Goal: Communication & Community: Answer question/provide support

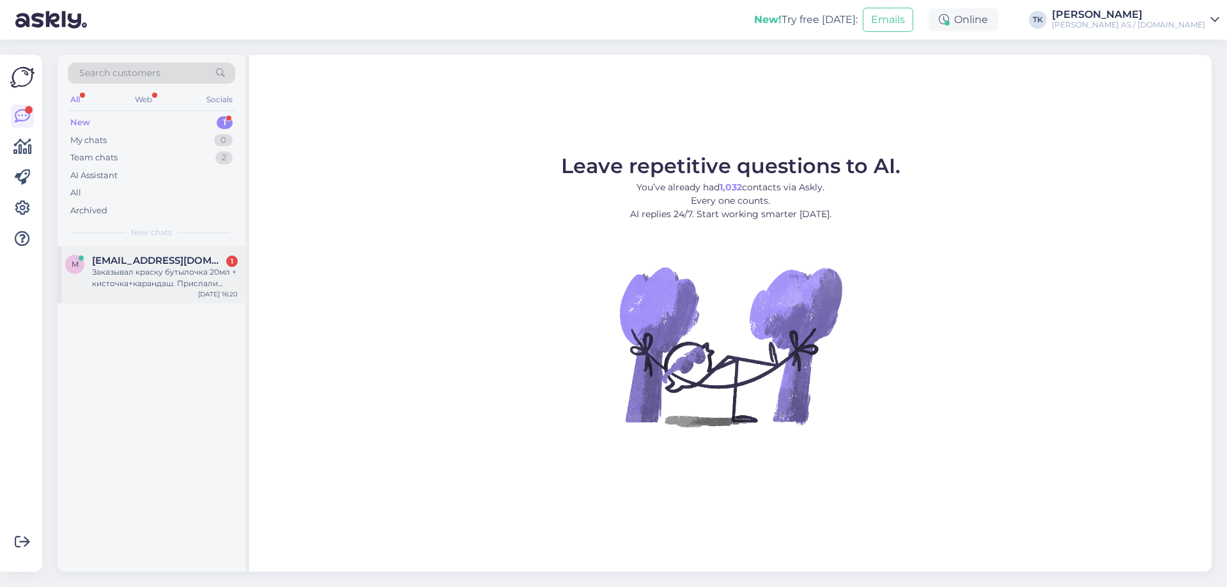
click at [165, 270] on div "Заказывал краску бутылочка 20мл + кисточка+карандаш. Прислали бутылочку+кисточку" at bounding box center [165, 278] width 146 height 23
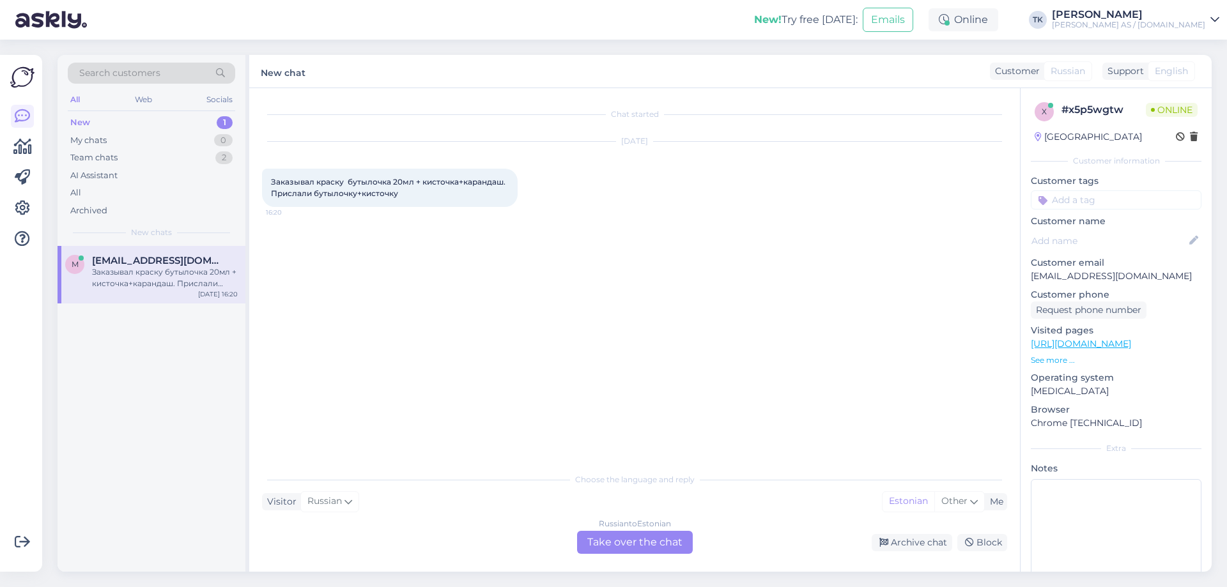
click at [637, 540] on div "Russian to Estonian Take over the chat" at bounding box center [635, 542] width 116 height 23
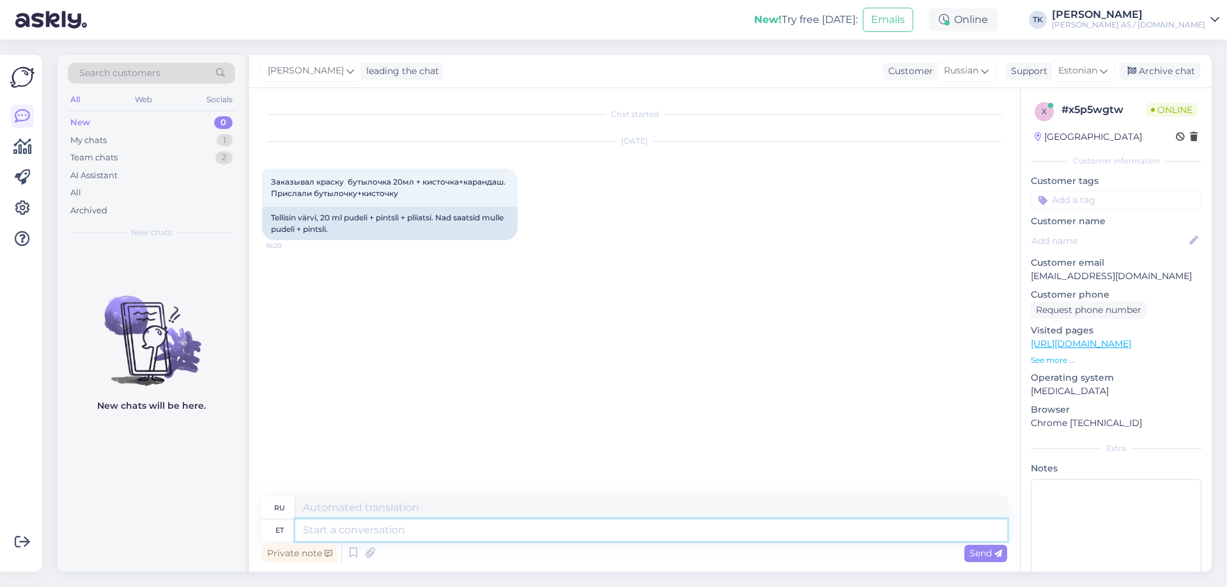
click at [321, 532] on textarea at bounding box center [651, 531] width 712 height 22
type textarea "Tere"
type textarea "Привет"
type textarea "Tere päevast"
type textarea "Добрый день"
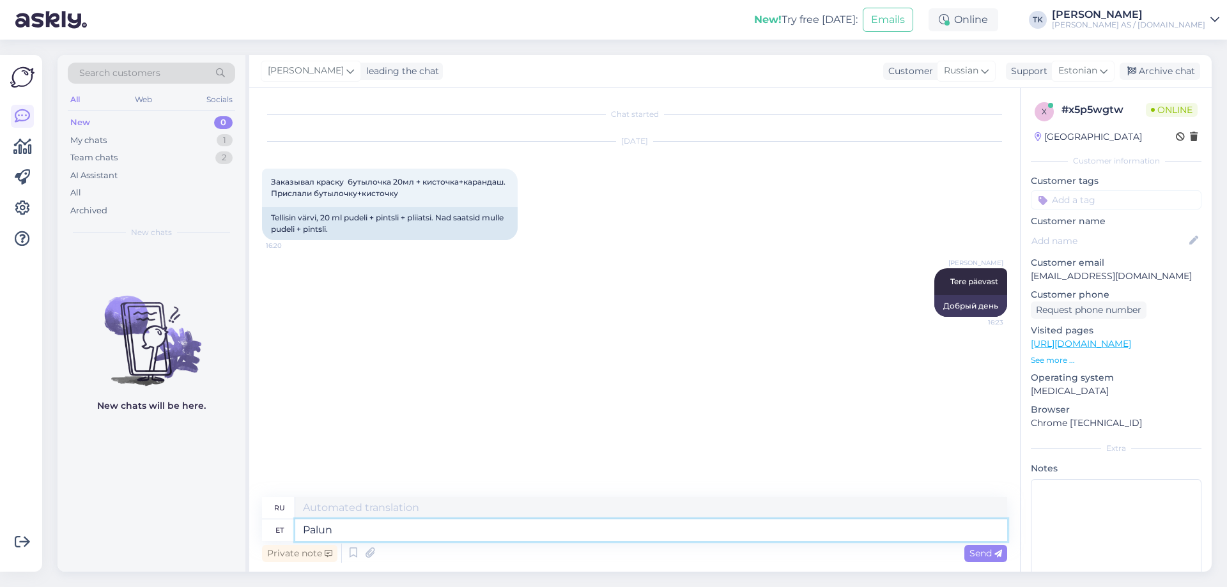
type textarea "Palun"
type textarea "Пожалуйста"
type textarea "Palun ütelge t"
type textarea "Пожалуйста, скажите мне."
type textarea "Palun ütelge tellimuse"
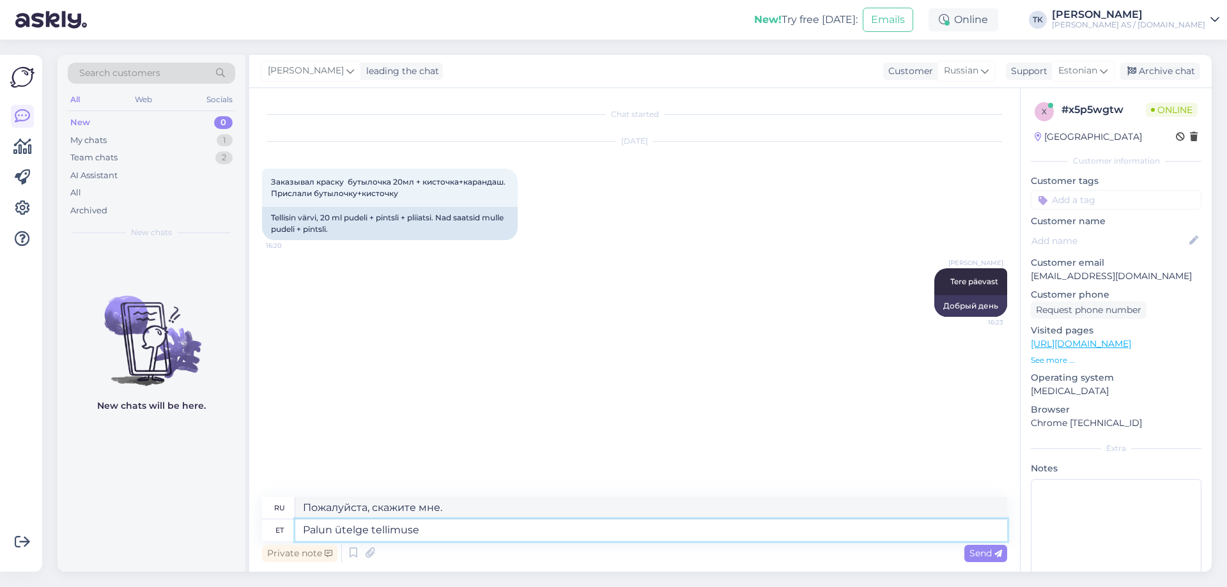
type textarea "Пожалуйста, укажите порядок."
type textarea "Palun ütelge tellimuse nr"
type textarea "Пожалуйста, укажите номер заказа."
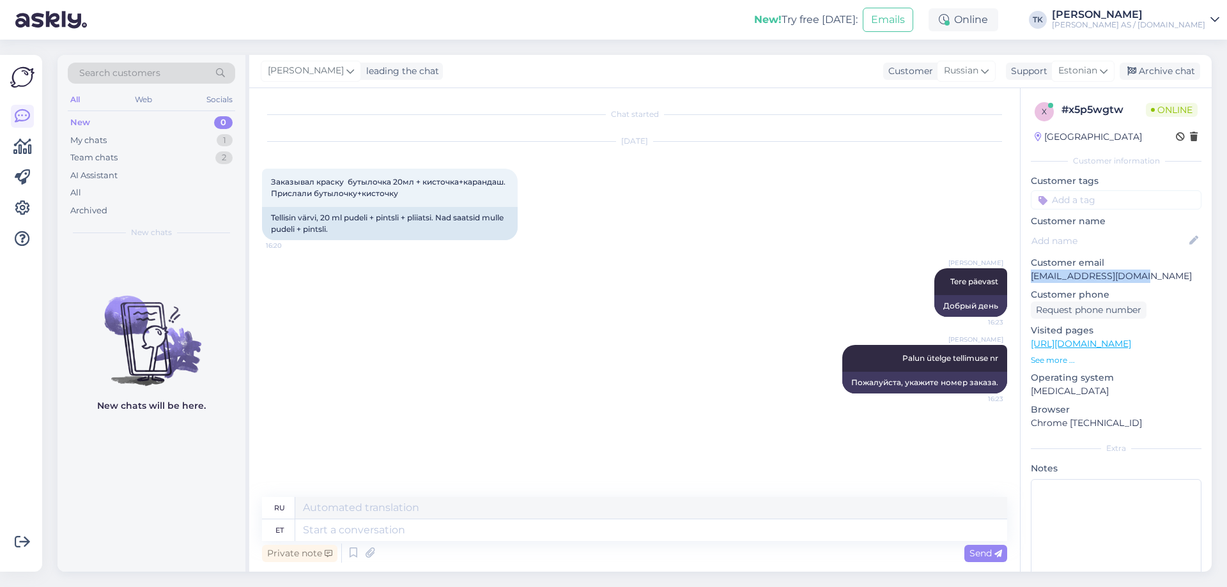
drag, startPoint x: 1032, startPoint y: 276, endPoint x: 1152, endPoint y: 276, distance: 120.2
click at [1152, 276] on p "[EMAIL_ADDRESS][DOMAIN_NAME]" at bounding box center [1116, 276] width 171 height 13
copy p "[EMAIL_ADDRESS][DOMAIN_NAME]"
drag, startPoint x: 339, startPoint y: 529, endPoint x: 346, endPoint y: 528, distance: 6.4
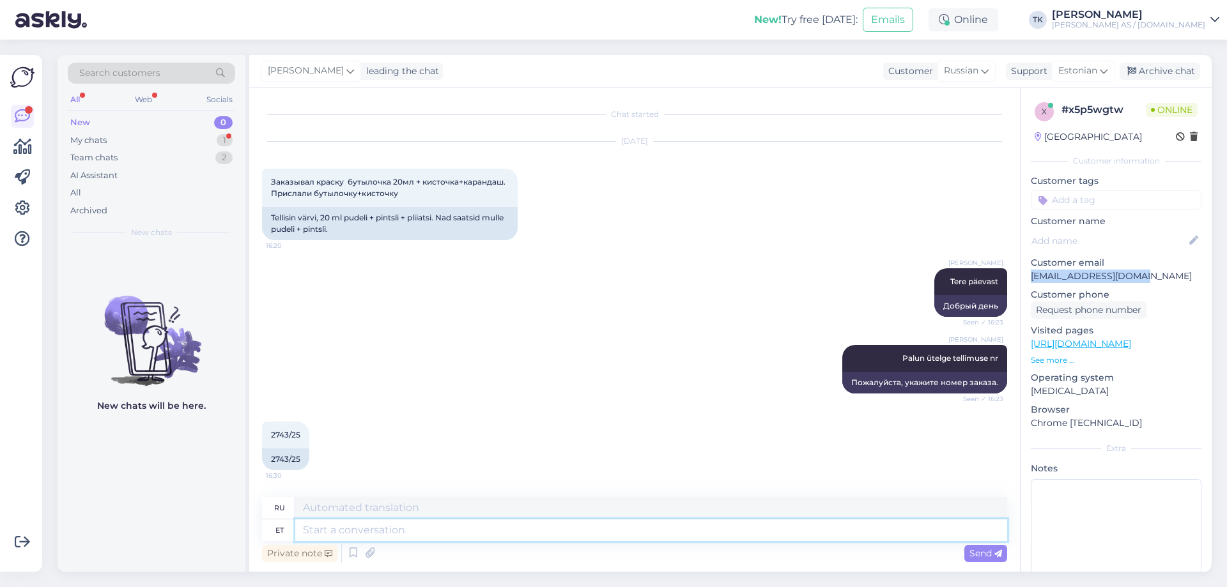
click at [339, 529] on textarea at bounding box center [651, 531] width 712 height 22
type textarea "Kas s"
type textarea "Является"
type textarea "Kas so"
type textarea "Это?"
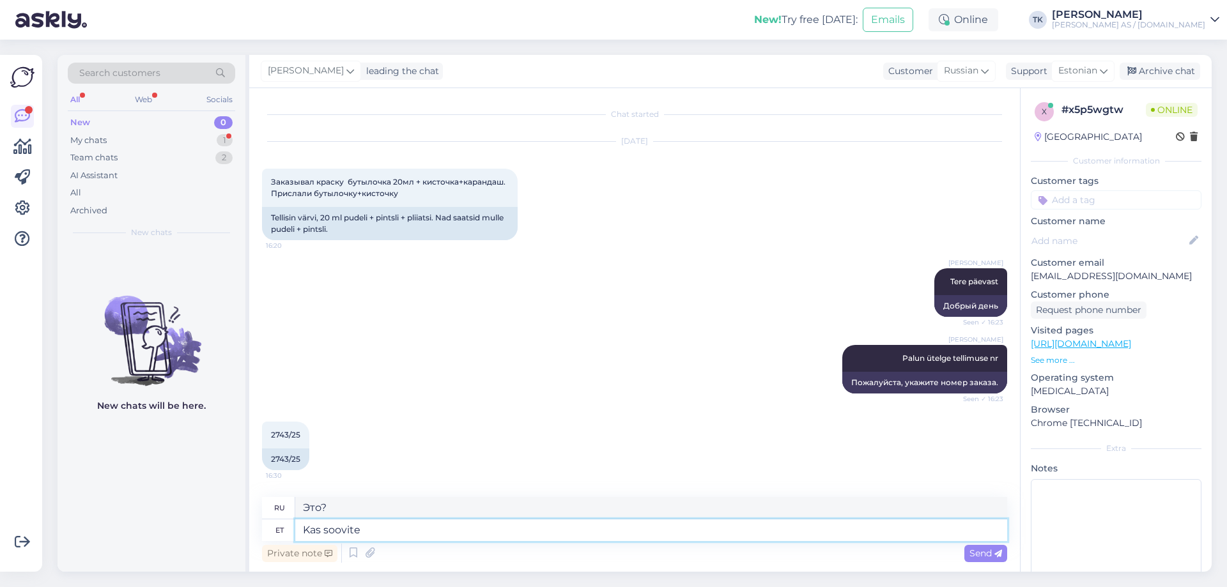
type textarea "Kas soovite"
type textarea "Вы хотите"
type textarea "K"
type textarea "Является"
type textarea "Vabandame"
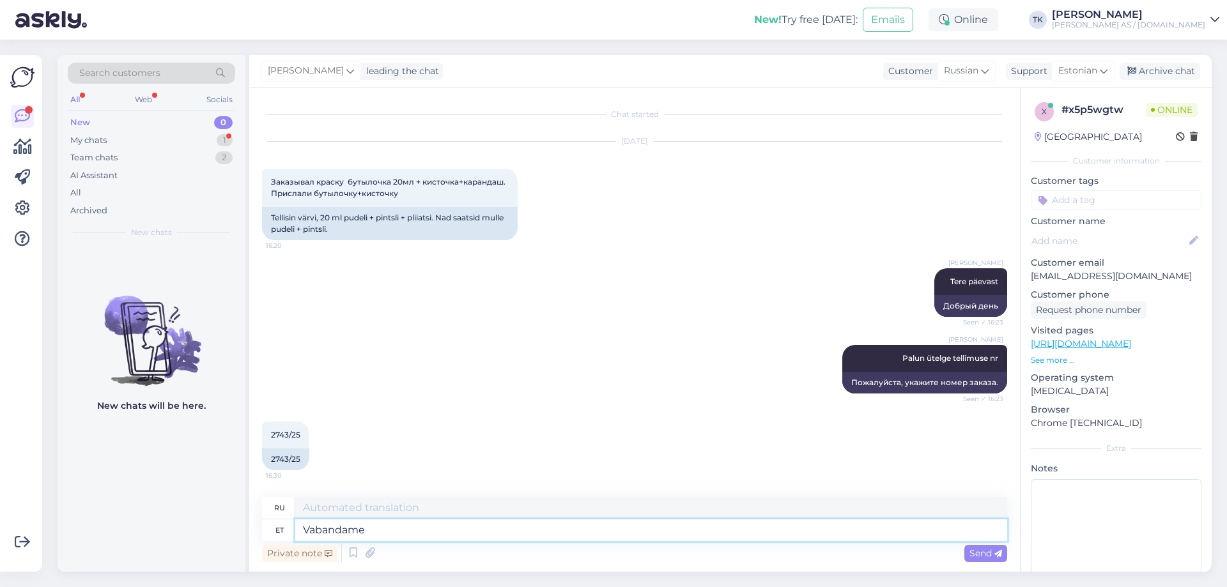
type textarea "Приносим извинения."
type textarea "Vabandame - meie"
type textarea "Извините - мы"
type textarea "Vabandame - meie viga"
type textarea "Извините, это наша ошибка."
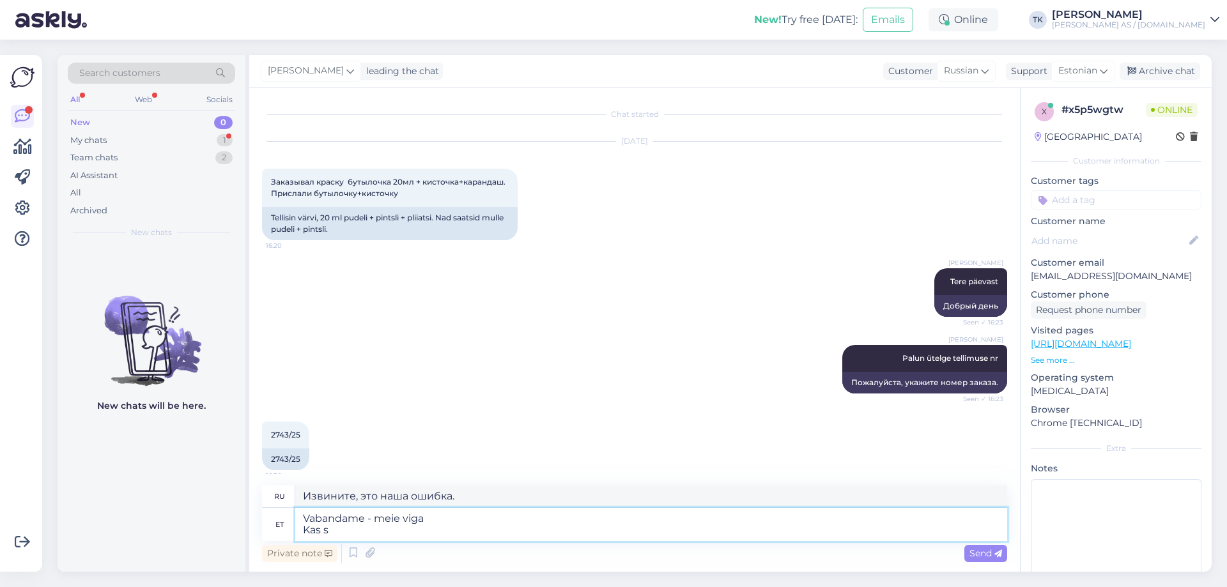
type textarea "Vabandame - meie viga Kas so"
type textarea "Извините - наша ошибка"
type textarea "Vabandame - meie viga Kas soovite"
type textarea "Извините - наша ошибка Хотите ли вы"
type textarea "Vabandame - meie viga Kas soovite uue"
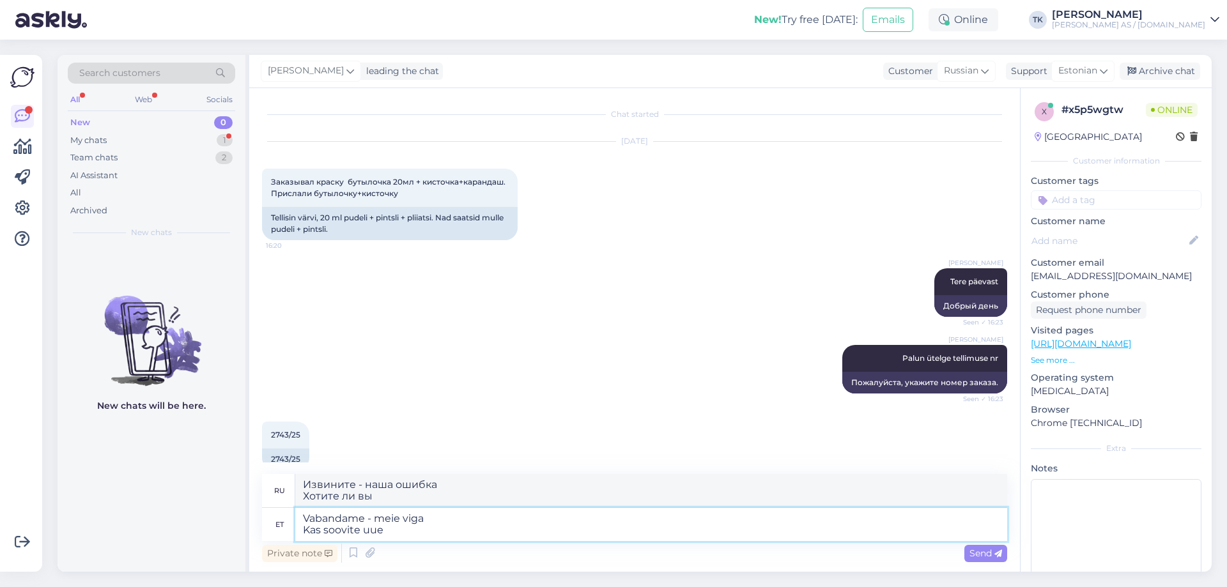
type textarea "Извините - наша ошибка Хотите новый?"
type textarea "Vabandame - meie viga Kas soovite uue toote"
type textarea "Извините - наша ошибка Хотите новый продукт?"
type textarea "Vabandame - meie viga Kas soovite uue toote või"
type textarea "Извините - наша ошибка Вам нужен новый продукт или"
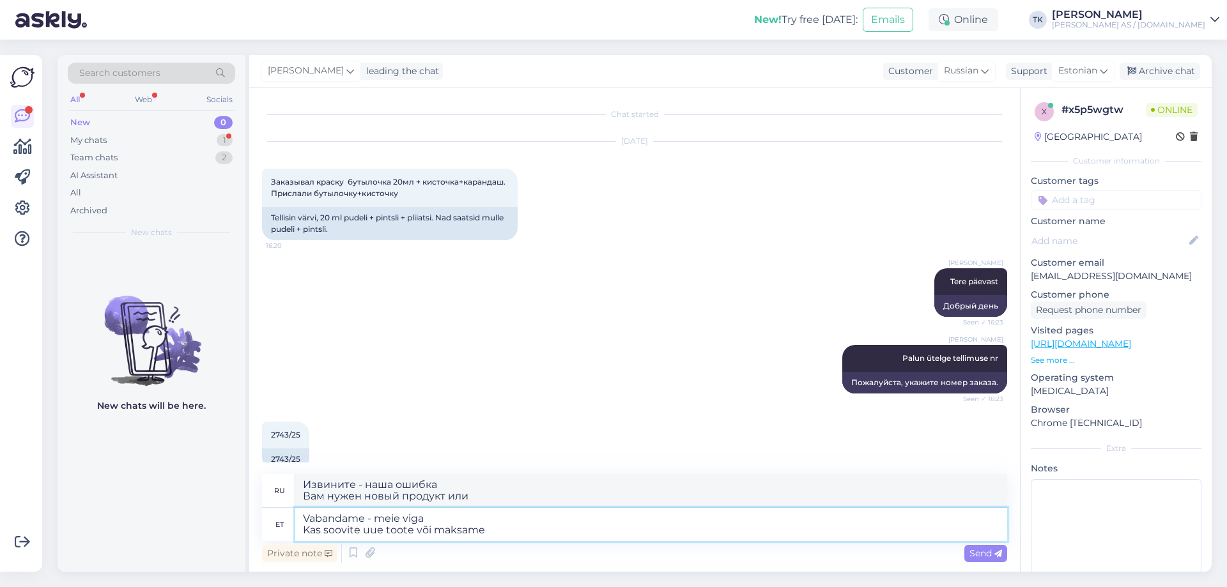
type textarea "Vabandame - meie viga Kas soovite uue toote või maksame"
type textarea "Извините - наша ошибка Вам нужен новый продукт или мы заплатим?"
type textarea "Vabandame - meie viga Kas soovite uue toote või maksame vaheraha"
type textarea "Извините - наша ошибка Вам нужен новый продукт или мы доплатим разницу?"
type textarea "Vabandame - meie viga Kas soovite uue toote või maksame vaheraha 5"
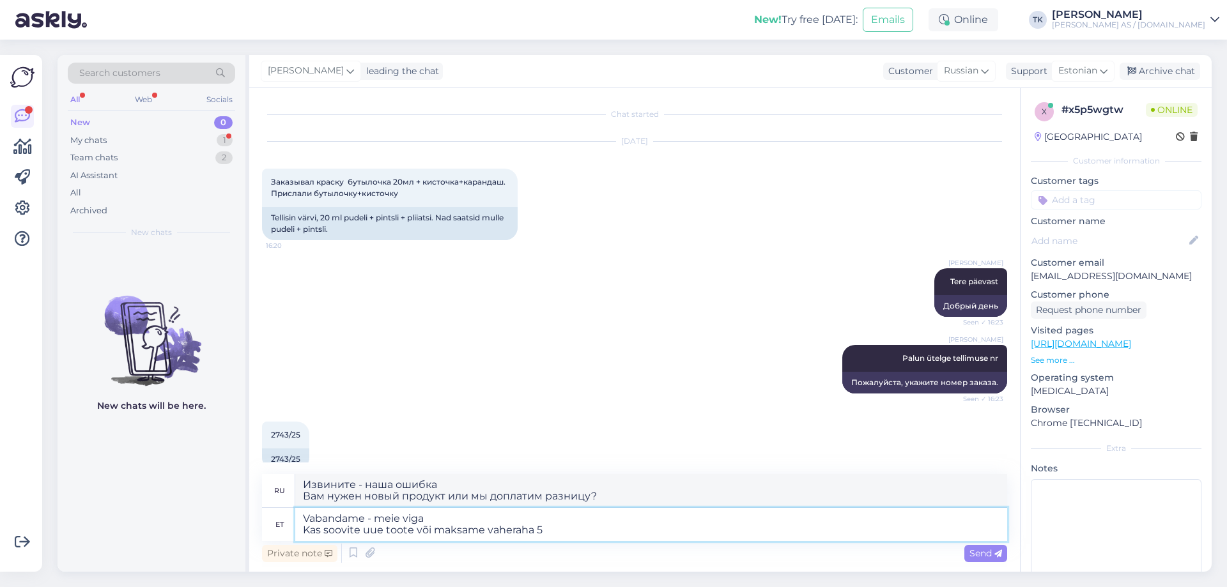
type textarea "Извините - наша ошибка Вам нужен новый продукт или мы доплатим разницу 5"
type textarea "Vabandame - meie viga Kas soovite uue toote või maksame vaheraha 5€"
type textarea "Извините - наша ошибка Вам нужен новый продукт или мы заплатим депозит в размер…"
type textarea "Vabandame - meie viga Kas soovite uue toote või maksame vaheraha 5€ tagasi?"
type textarea "Извините - наша ошибка Вам нужен новый продукт или нам следует вернуть депозит …"
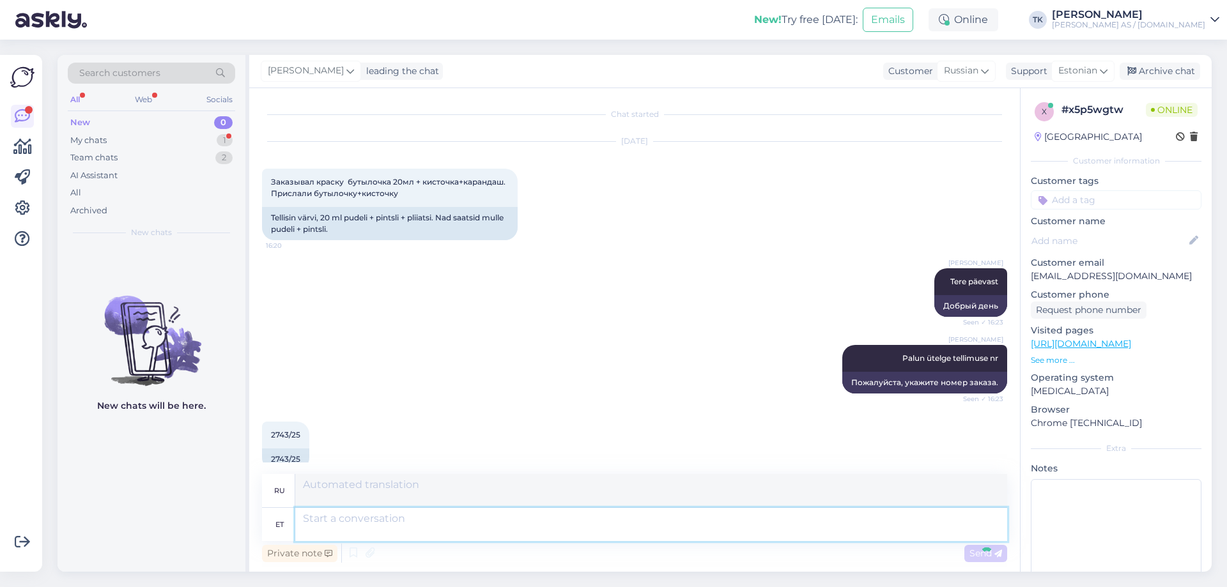
scroll to position [110, 0]
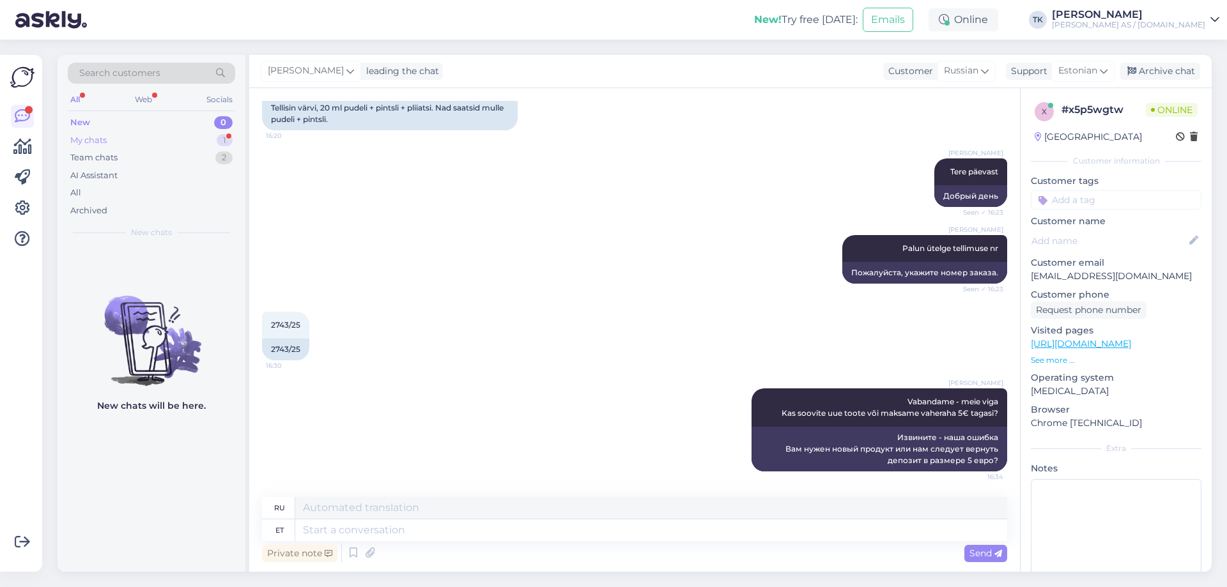
click at [88, 139] on div "My chats" at bounding box center [88, 140] width 36 height 13
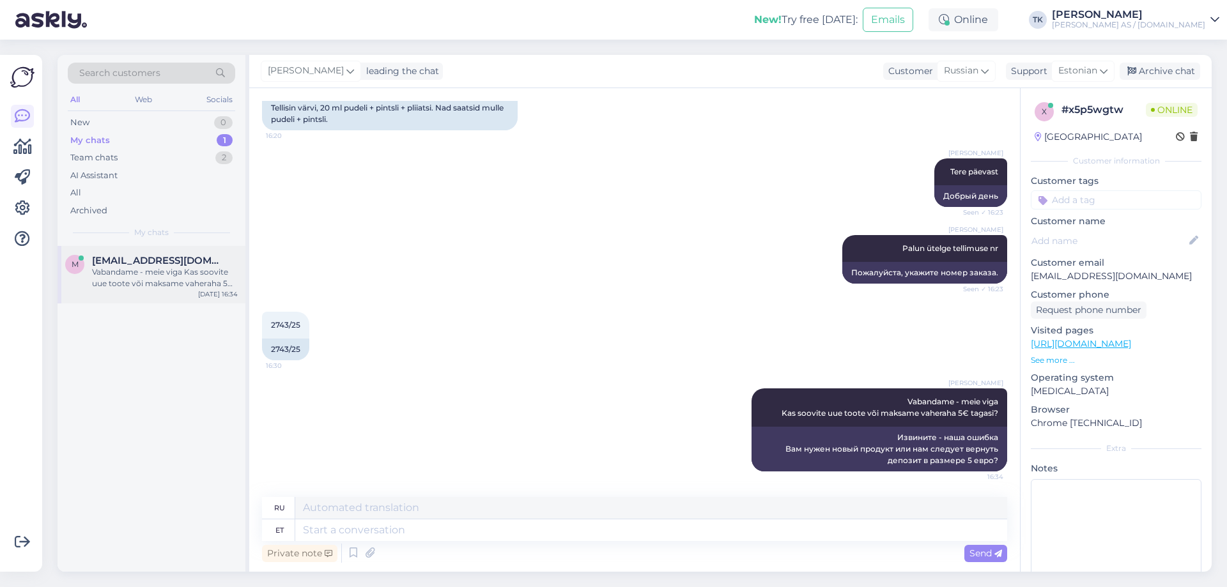
click at [159, 261] on span "[EMAIL_ADDRESS][DOMAIN_NAME]" at bounding box center [158, 261] width 133 height 12
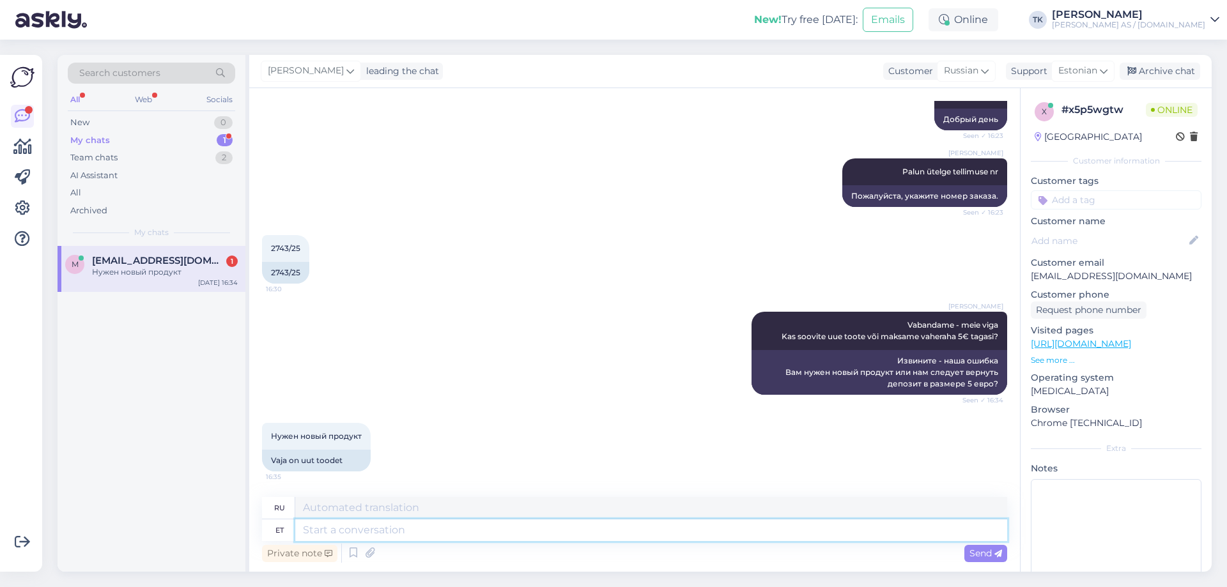
click at [331, 531] on textarea at bounding box center [651, 531] width 712 height 22
type textarea "OK"
type textarea "ХОРОШО"
type textarea "OK teeme"
type textarea "Хорошо, давайте сделаем это."
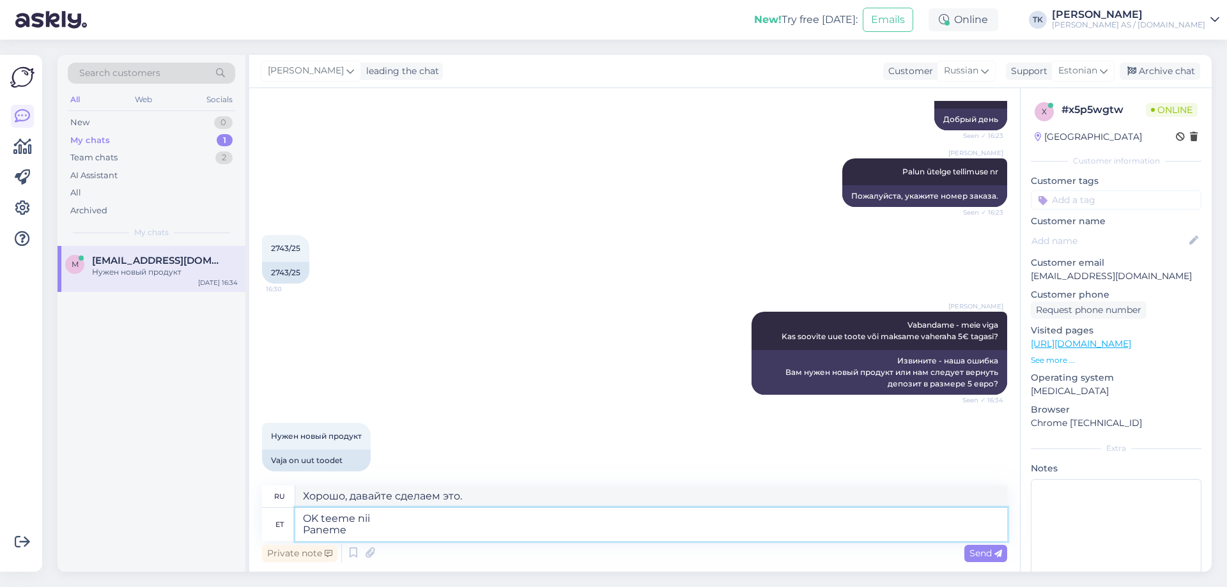
type textarea "OK teeme nii Paneme"
type textarea "Хорошо, давайте сделаем это. Давайте поместим"
type textarea "OK teeme nii Paneme homme"
type textarea "Хорошо, давайте сделаем это. Мы поставим это завтра."
type textarea "OK teeme nii Paneme homme [PERSON_NAME] j"
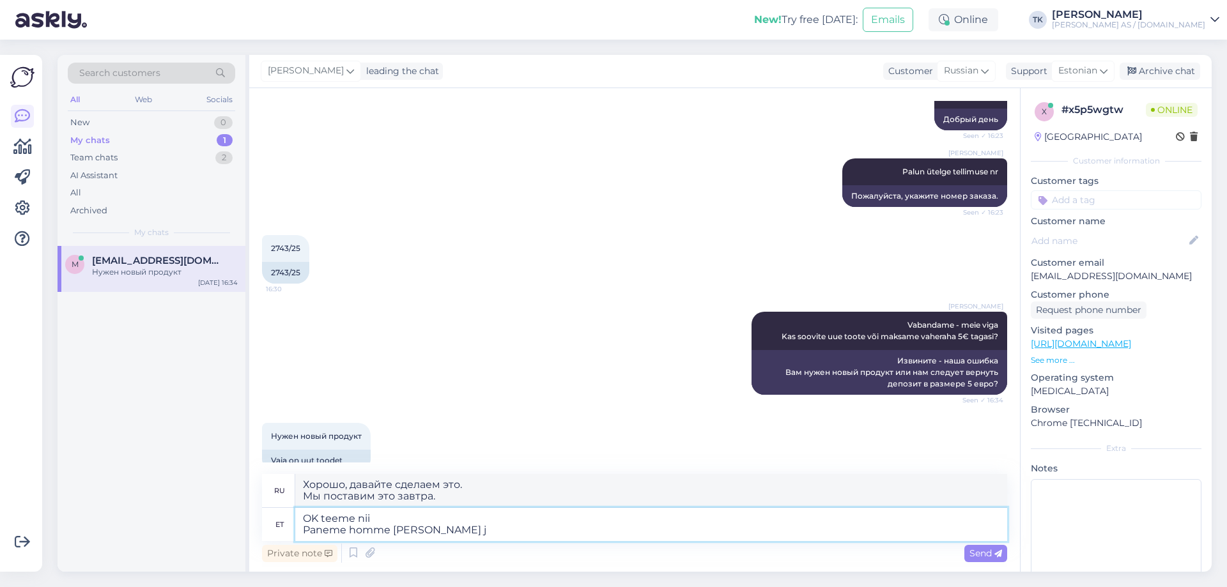
type textarea "Хорошо, давайте сделаем это. Мы отправим его завтра."
type textarea "OK teeme nii Paneme homme [PERSON_NAME]"
type textarea "[PERSON_NAME], давайте сделаем это Мы отправим его завтра и"
type textarea "OK teeme nii Paneme homme [PERSON_NAME]"
type textarea "[PERSON_NAME], давайте сделаем это Мы отправим его завтра."
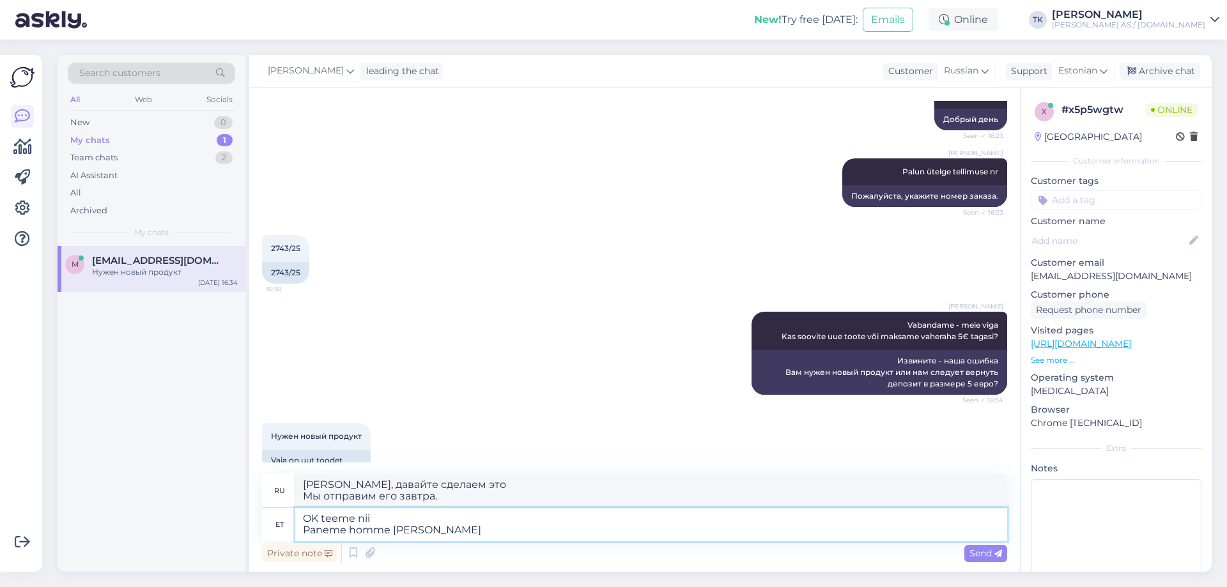
type textarea "OK teeme nii Paneme homme [PERSON_NAME]"
type textarea "Хорошо, давайте сделаем это. Мы отправим его завтра."
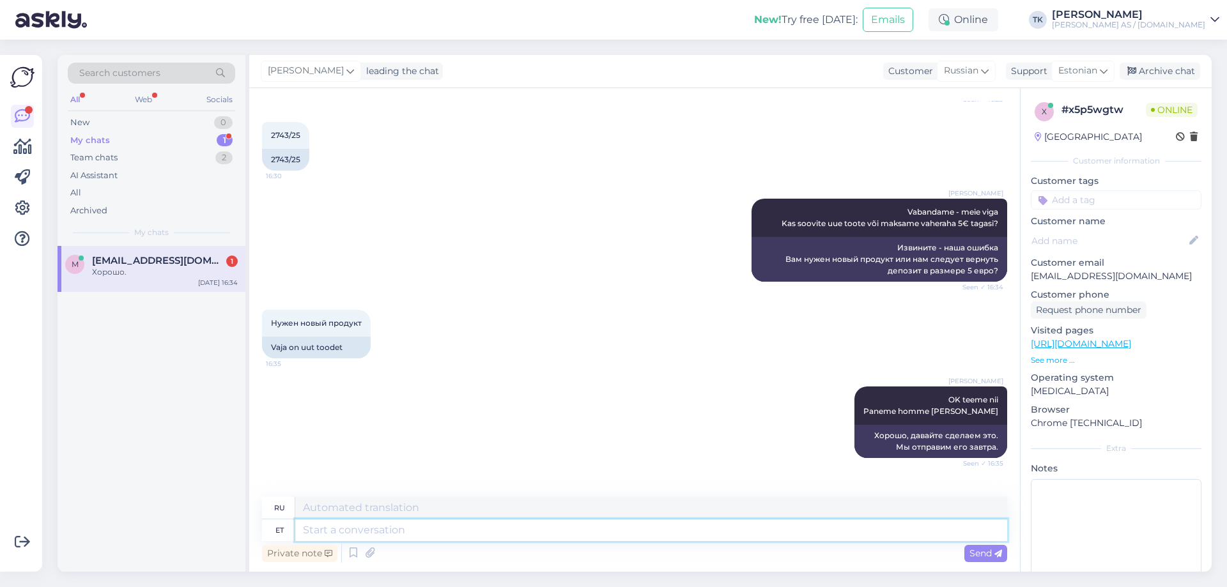
scroll to position [363, 0]
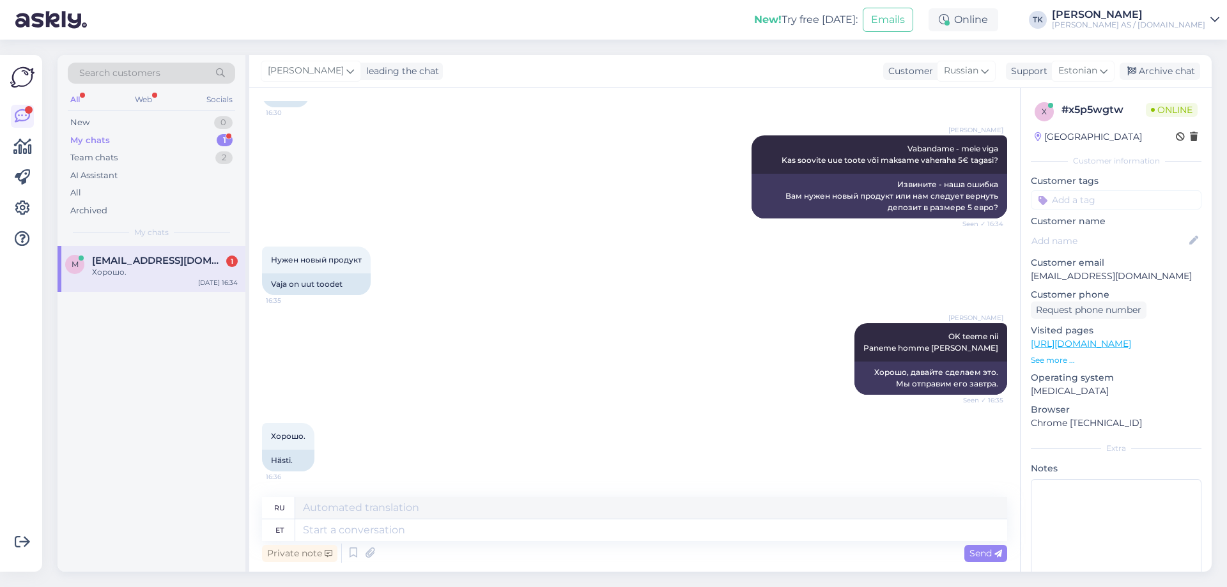
click at [164, 261] on span "[EMAIL_ADDRESS][DOMAIN_NAME]" at bounding box center [158, 261] width 133 height 12
click at [1170, 72] on div "Archive chat" at bounding box center [1160, 71] width 81 height 17
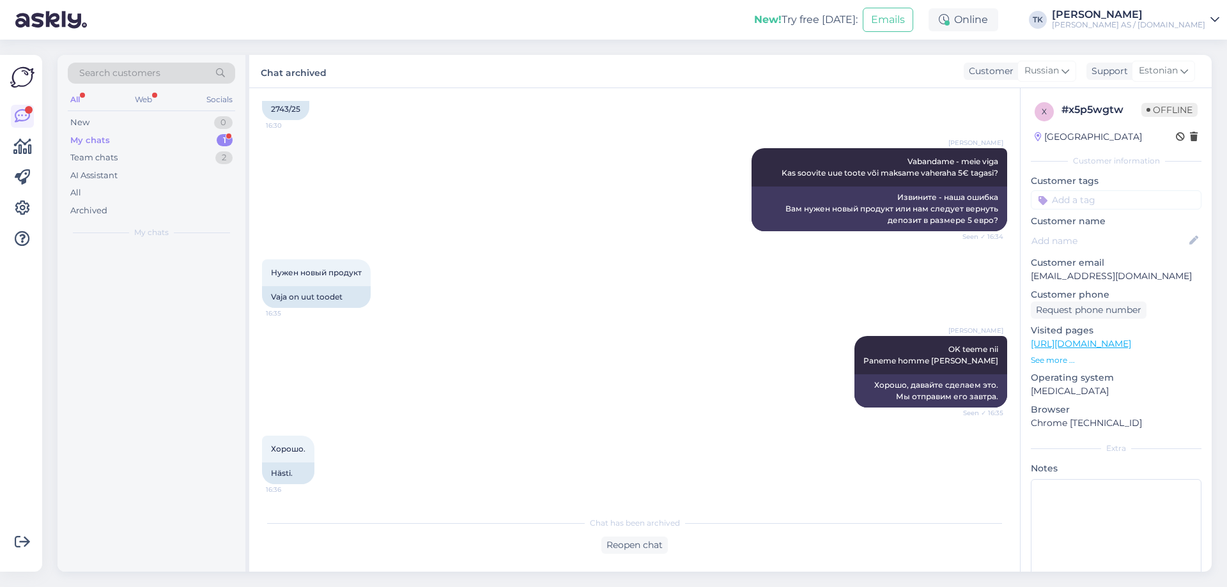
scroll to position [350, 0]
